Goal: Find specific page/section: Find specific page/section

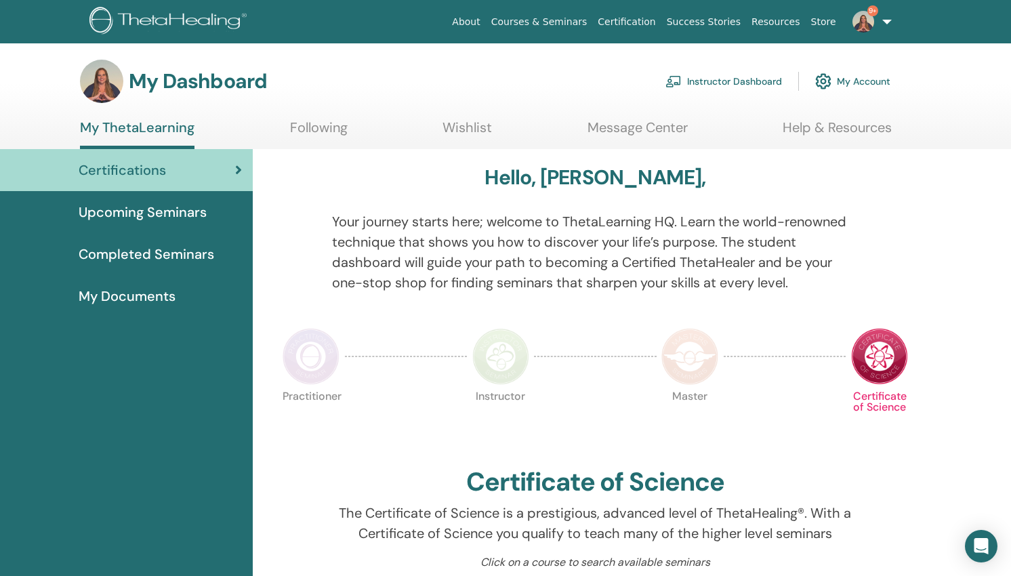
click at [751, 79] on link "Instructor Dashboard" at bounding box center [723, 81] width 117 height 30
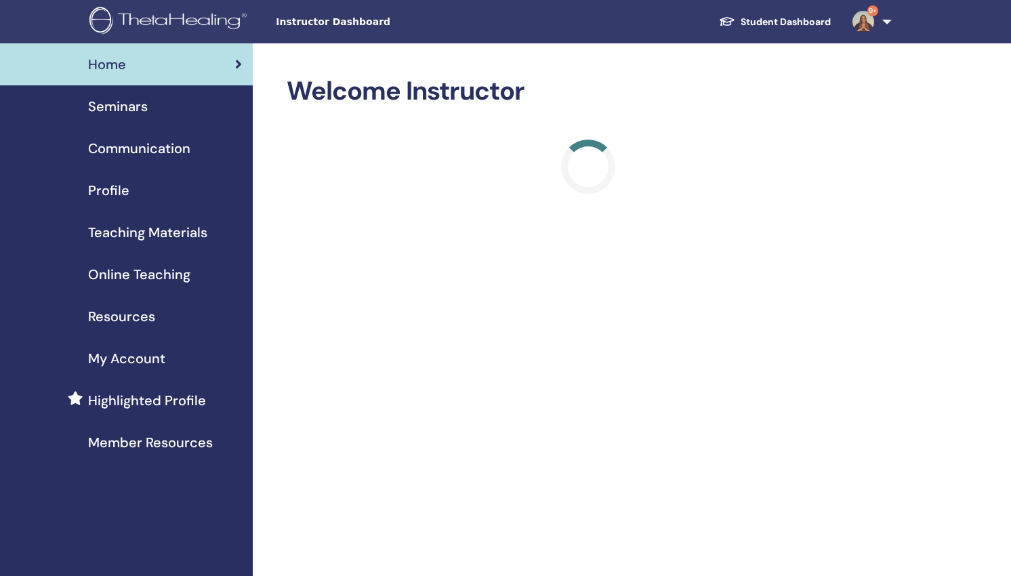
click at [164, 232] on span "Teaching Materials" at bounding box center [147, 232] width 119 height 20
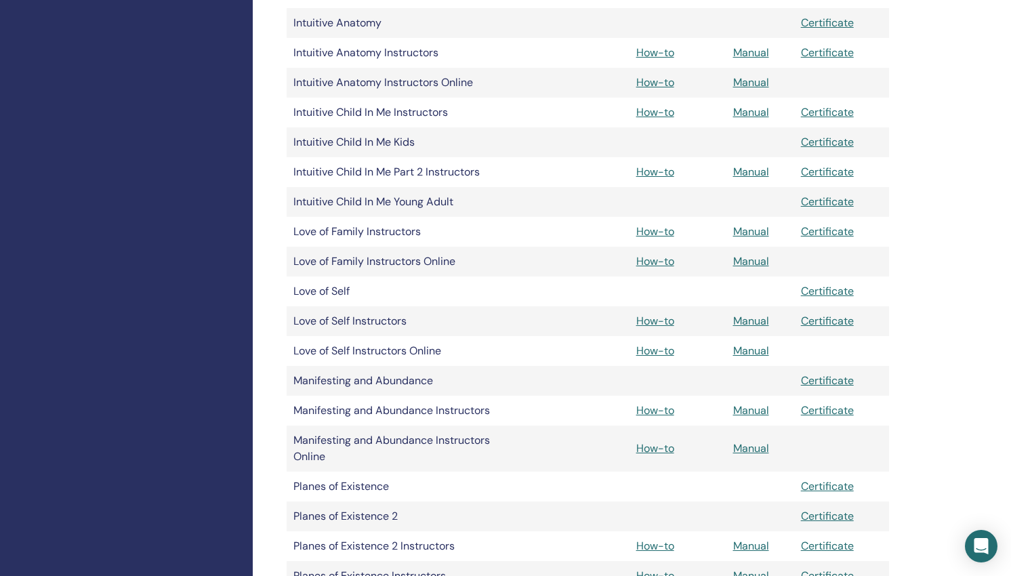
scroll to position [1927, 0]
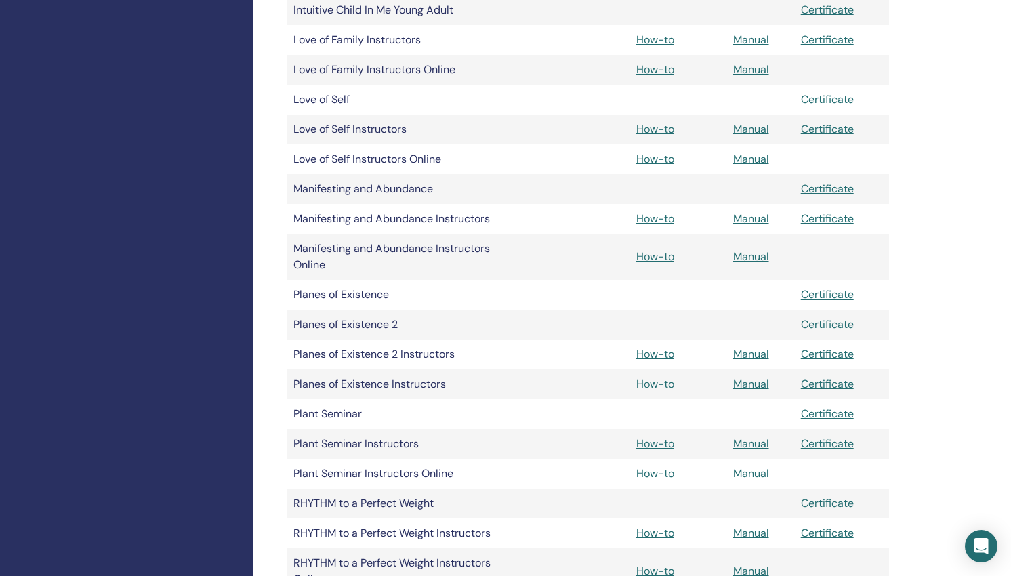
click at [650, 385] on link "How-to" at bounding box center [655, 384] width 38 height 14
